Goal: Task Accomplishment & Management: Use online tool/utility

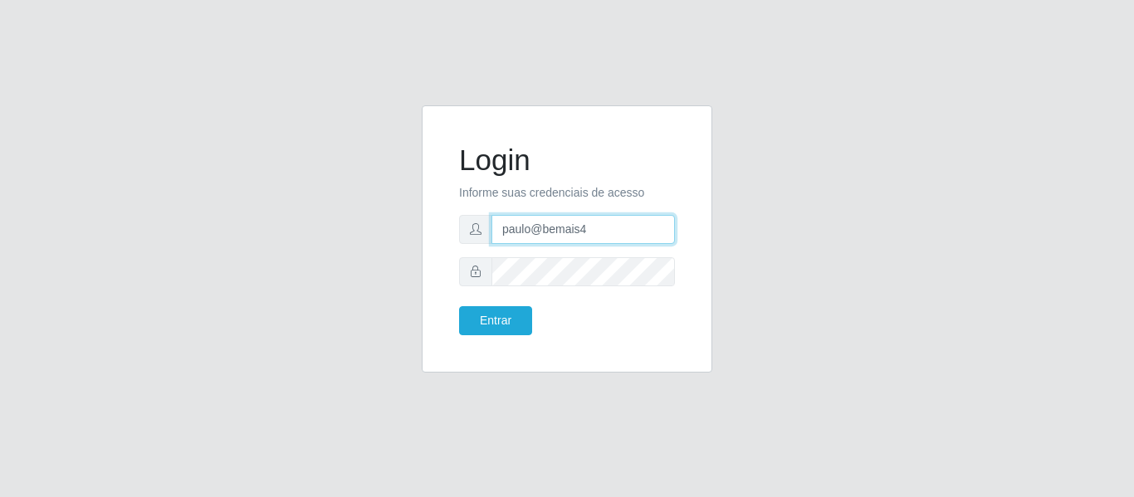
drag, startPoint x: 586, startPoint y: 233, endPoint x: 454, endPoint y: 235, distance: 132.1
click at [454, 235] on div "Login Informe suas credenciais de acesso paulo@bemais4 Entrar" at bounding box center [567, 239] width 249 height 226
type input "i"
type input "juliomarques@extrabom"
click at [459, 306] on button "Entrar" at bounding box center [495, 320] width 73 height 29
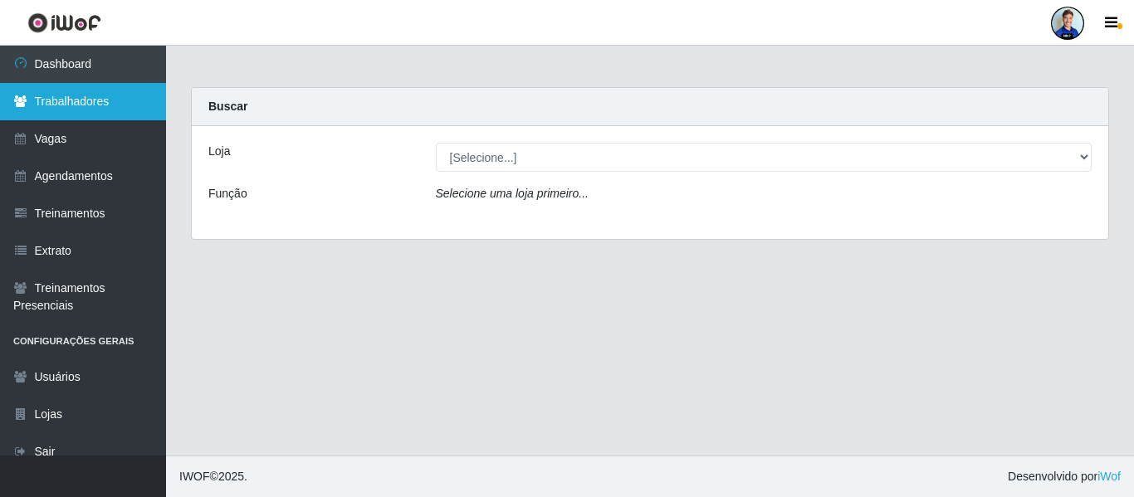
click at [60, 102] on link "Trabalhadores" at bounding box center [83, 101] width 166 height 37
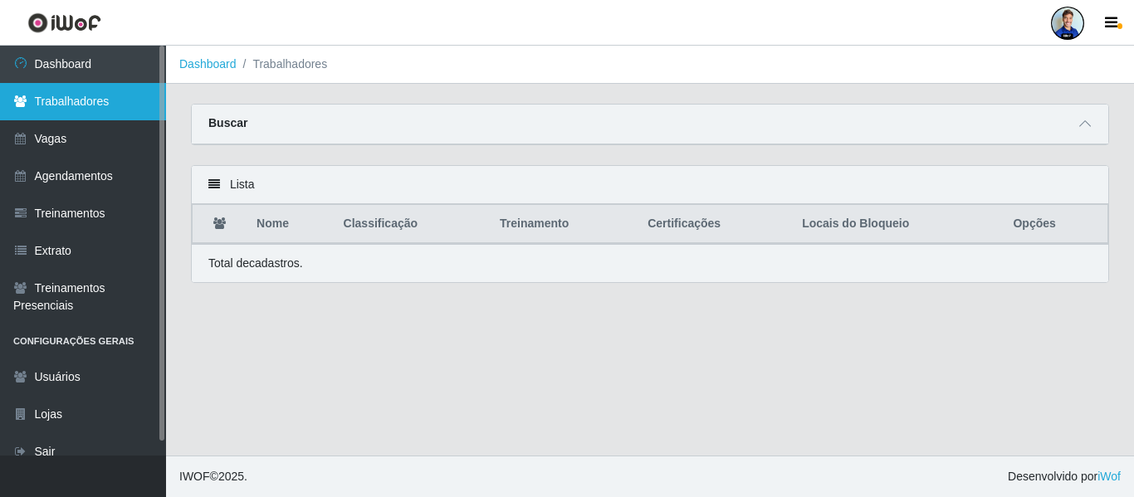
click at [96, 104] on link "Trabalhadores" at bounding box center [83, 101] width 166 height 37
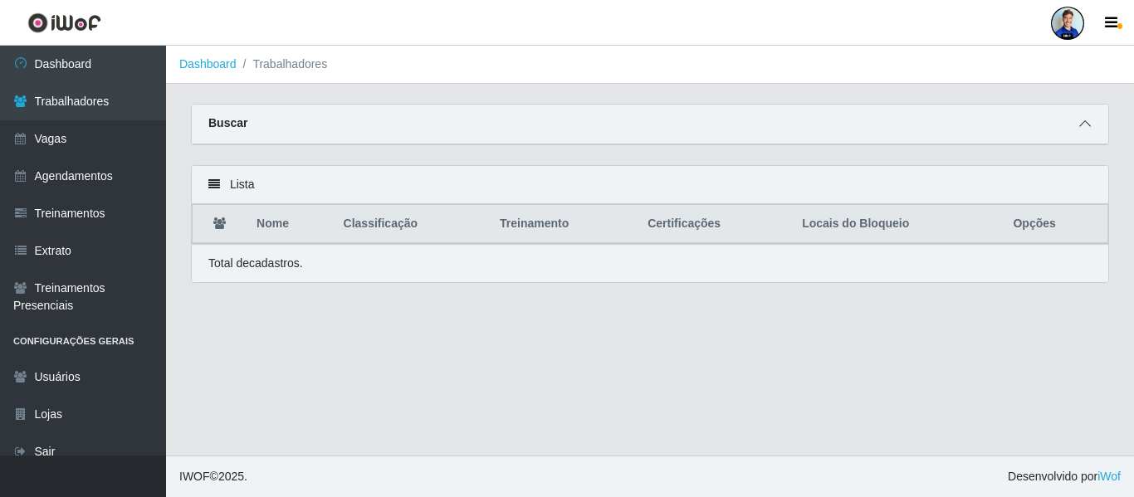
click at [1092, 131] on span at bounding box center [1085, 124] width 20 height 19
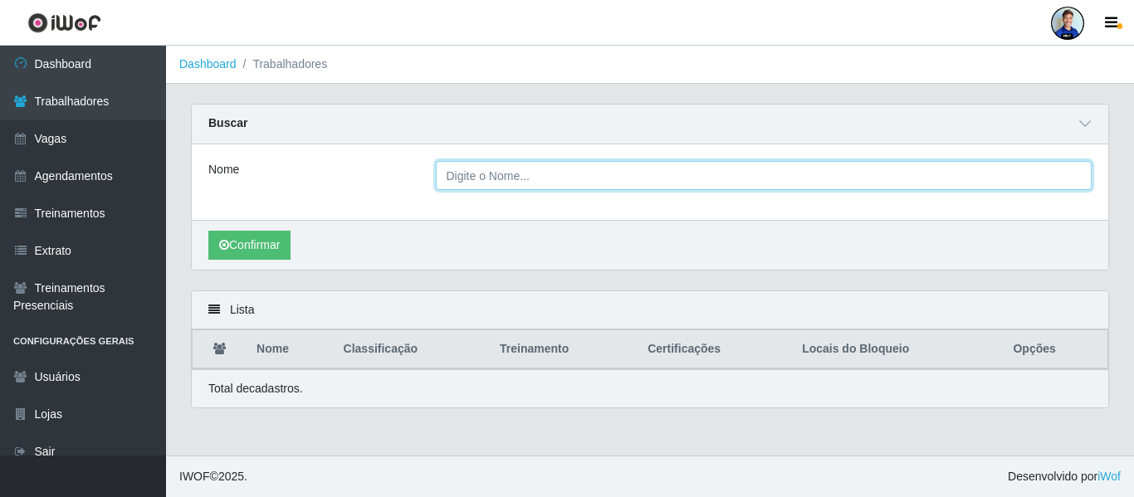
click at [491, 184] on input "Nome" at bounding box center [764, 175] width 657 height 29
type input "Vitor Davi Campos de Oliveira"
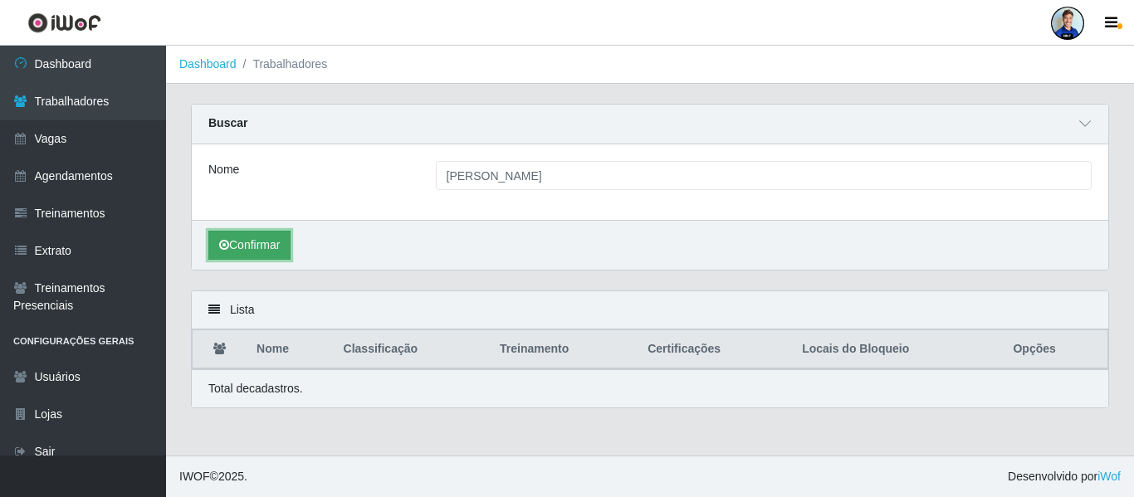
click at [253, 237] on button "Confirmar" at bounding box center [249, 245] width 82 height 29
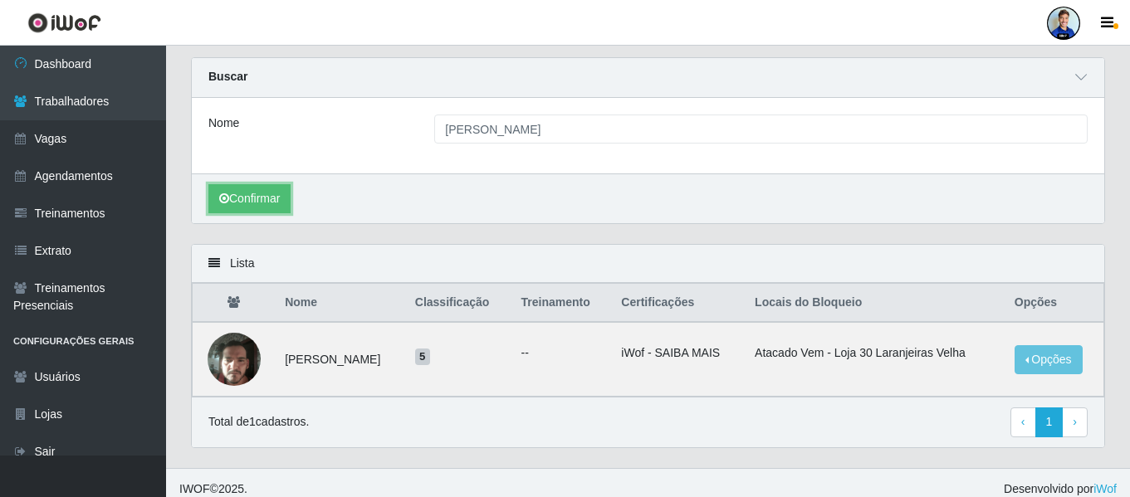
scroll to position [60, 0]
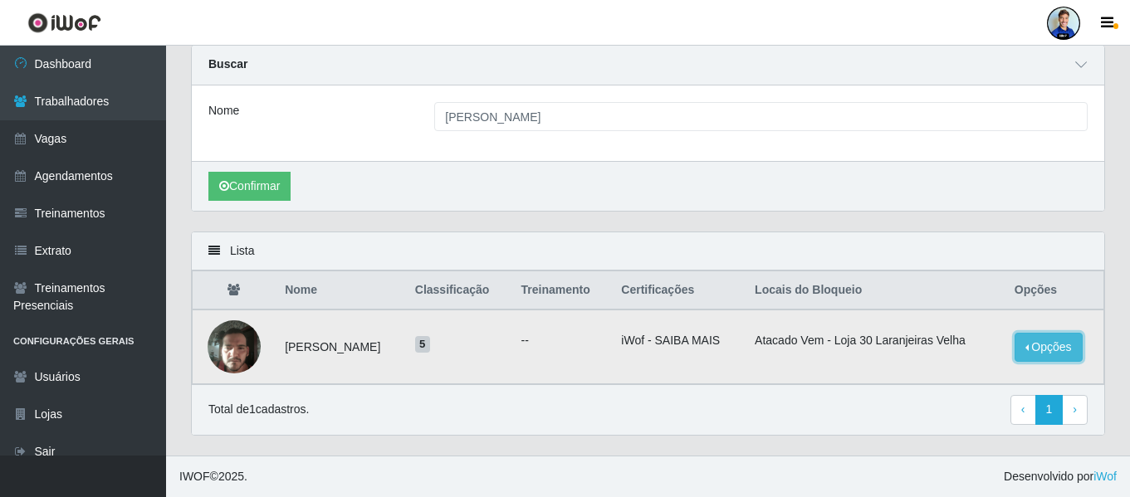
click at [1041, 343] on button "Opções" at bounding box center [1049, 347] width 68 height 29
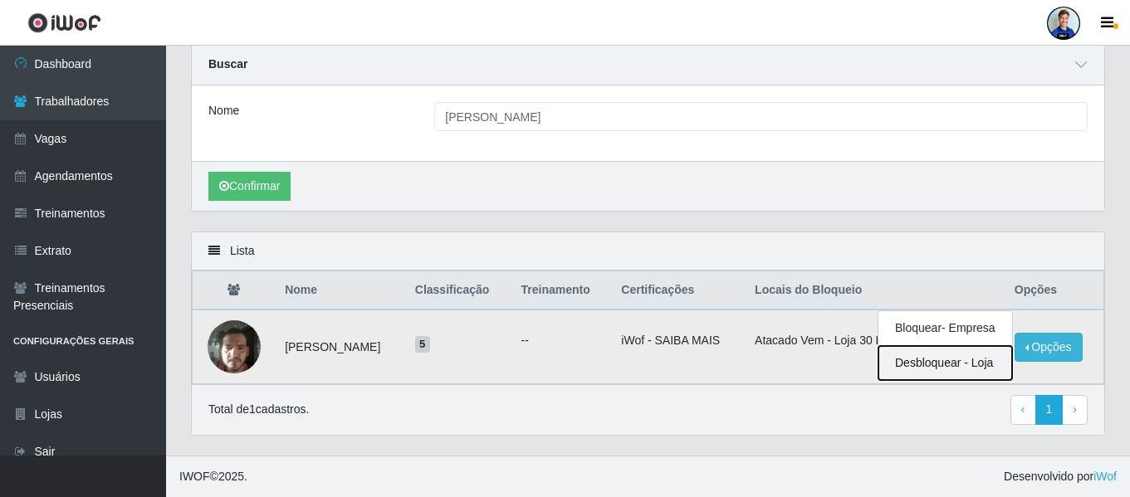
click at [949, 366] on button "Desbloquear - Loja" at bounding box center [946, 363] width 134 height 34
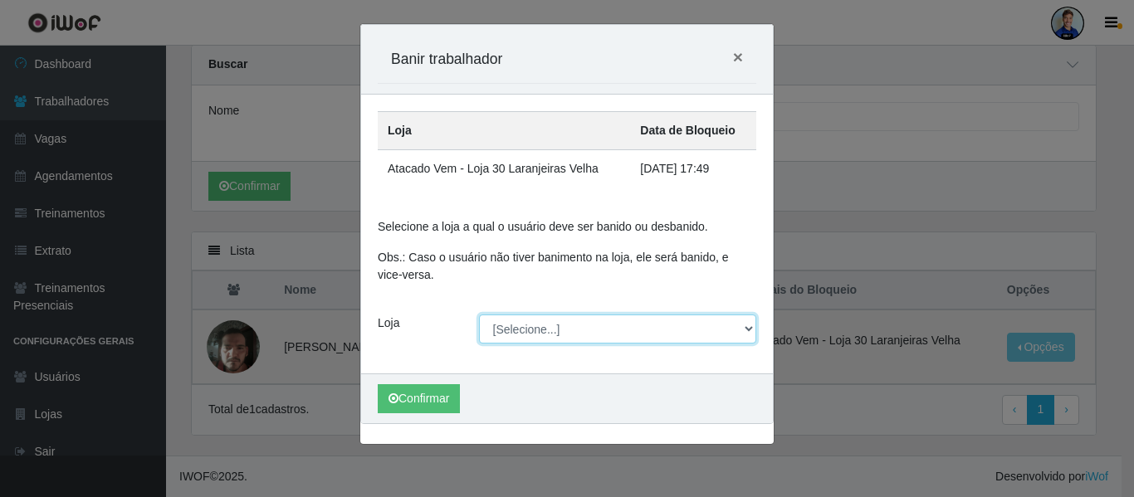
click at [571, 335] on select "[Selecione...] Atacado Vem - Loja 30 Laranjeiras Velha Atacado Vem - Loja 31 Sã…" at bounding box center [618, 329] width 278 height 29
select select "495"
click at [479, 315] on select "[Selecione...] Atacado Vem - Loja 30 Laranjeiras Velha Atacado Vem - Loja 31 Sã…" at bounding box center [618, 329] width 278 height 29
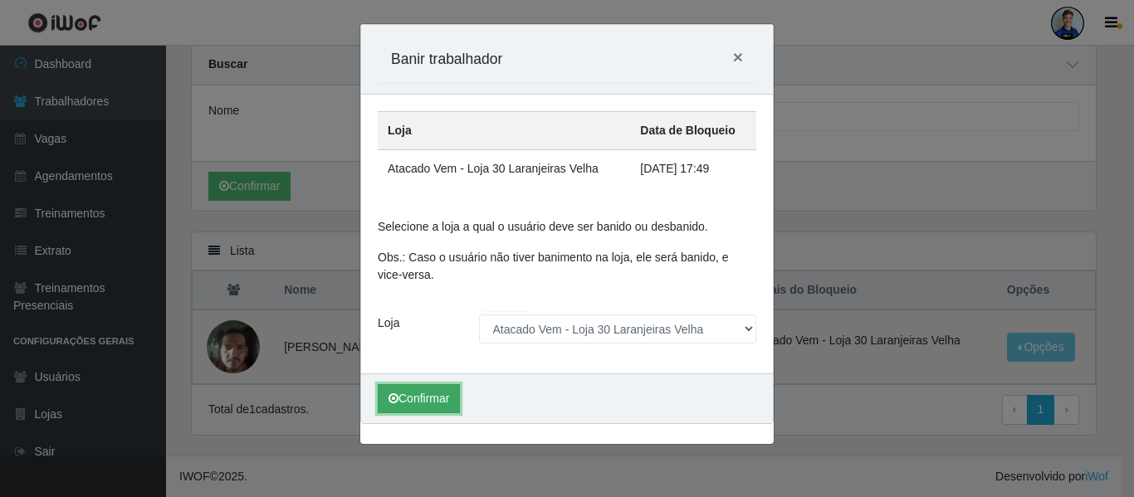
click at [424, 405] on button "Confirmar" at bounding box center [419, 398] width 82 height 29
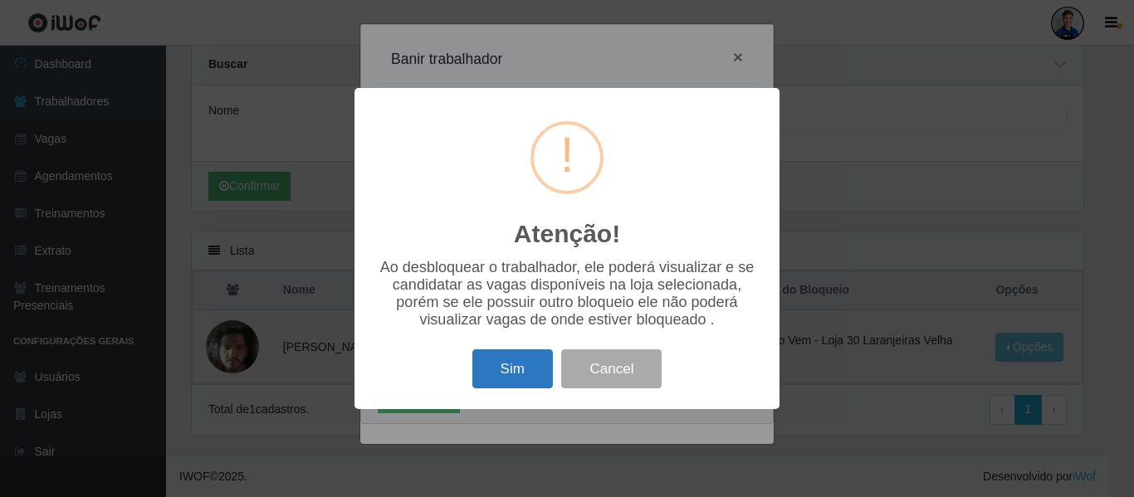
click at [502, 387] on button "Sim" at bounding box center [513, 369] width 81 height 39
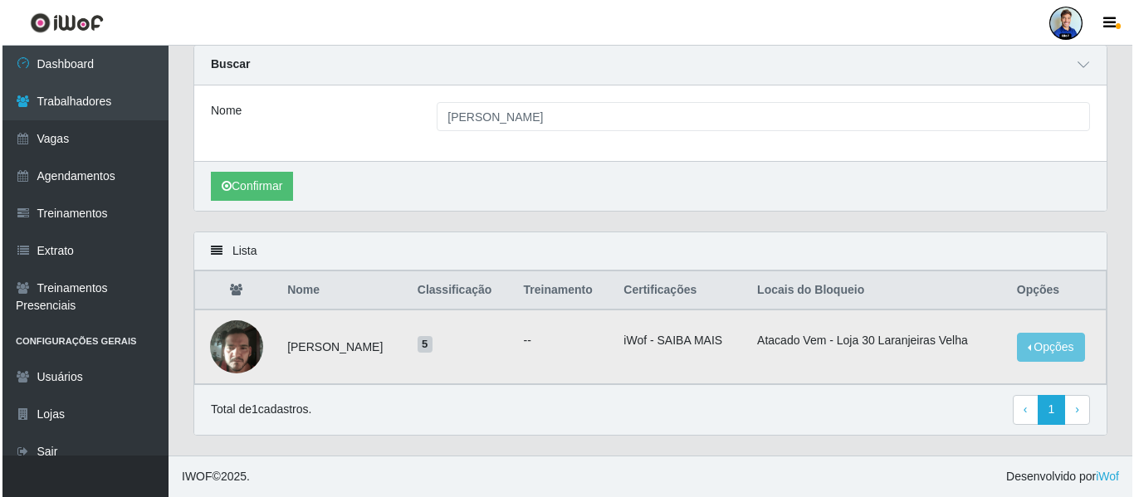
scroll to position [0, 0]
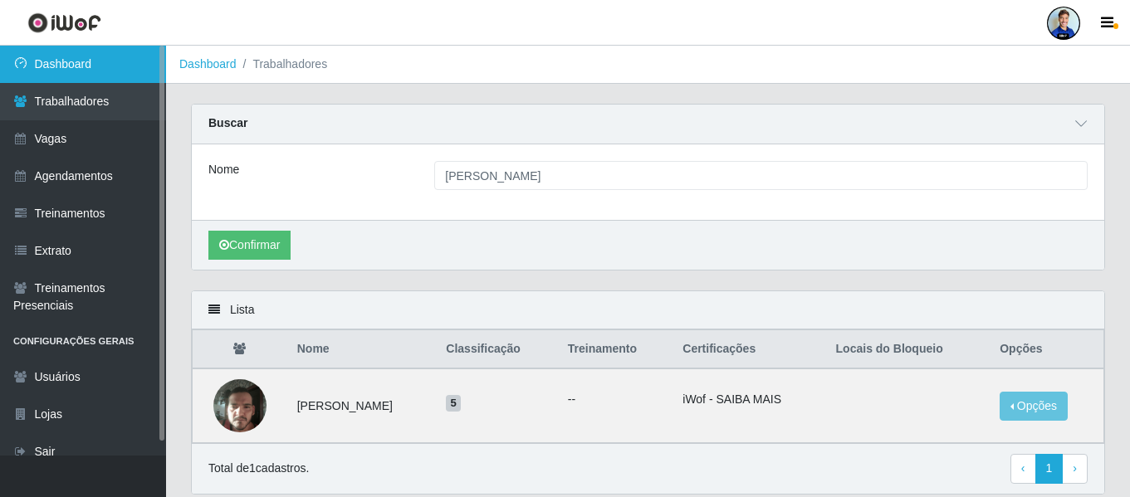
click at [59, 75] on link "Dashboard" at bounding box center [83, 64] width 166 height 37
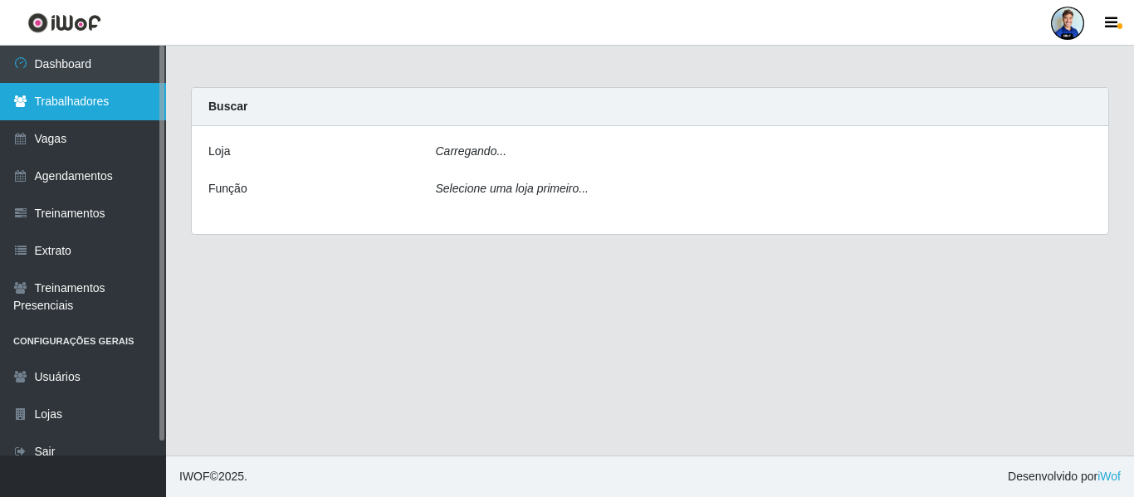
click at [70, 108] on link "Trabalhadores" at bounding box center [83, 101] width 166 height 37
